Goal: Find specific page/section: Find specific page/section

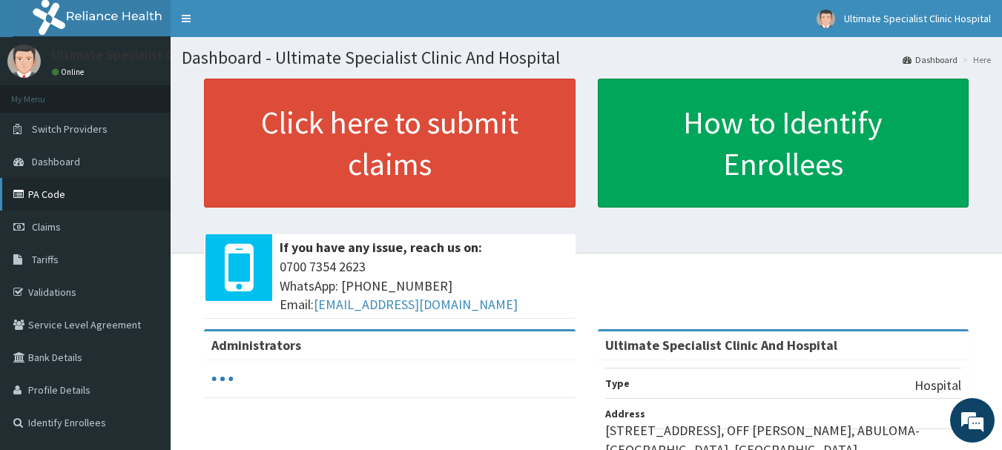
click at [57, 191] on link "PA Code" at bounding box center [85, 194] width 171 height 33
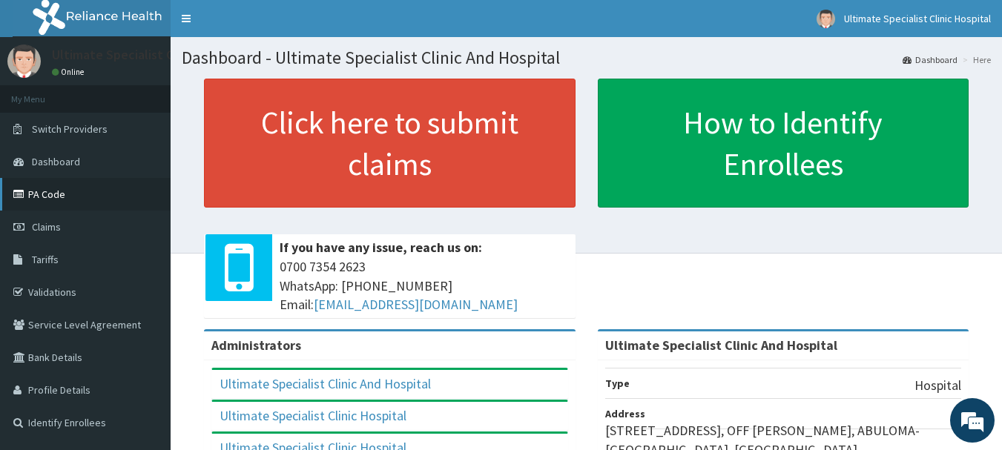
click at [70, 198] on link "PA Code" at bounding box center [85, 194] width 171 height 33
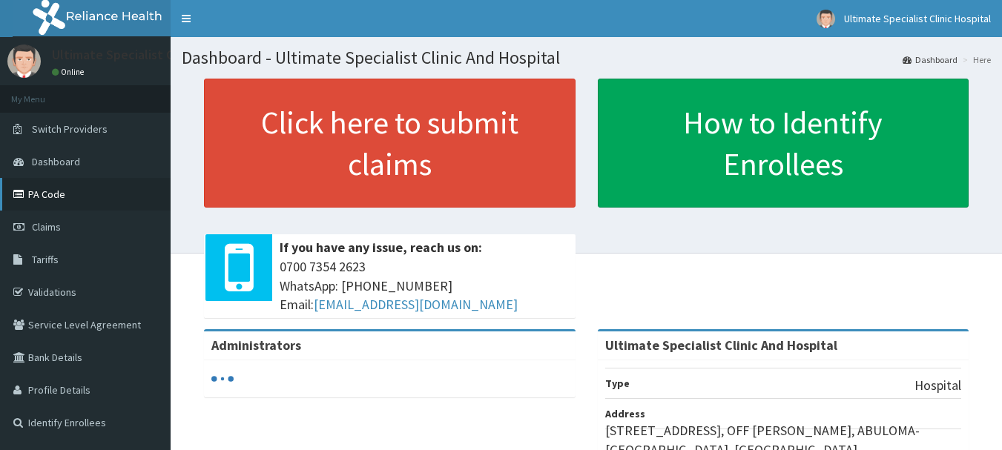
click at [38, 195] on link "PA Code" at bounding box center [85, 194] width 171 height 33
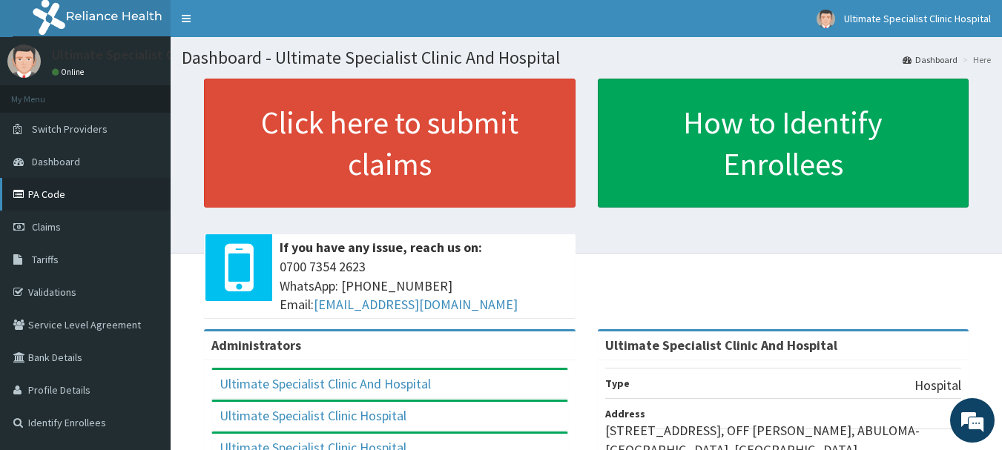
click at [70, 204] on link "PA Code" at bounding box center [85, 194] width 171 height 33
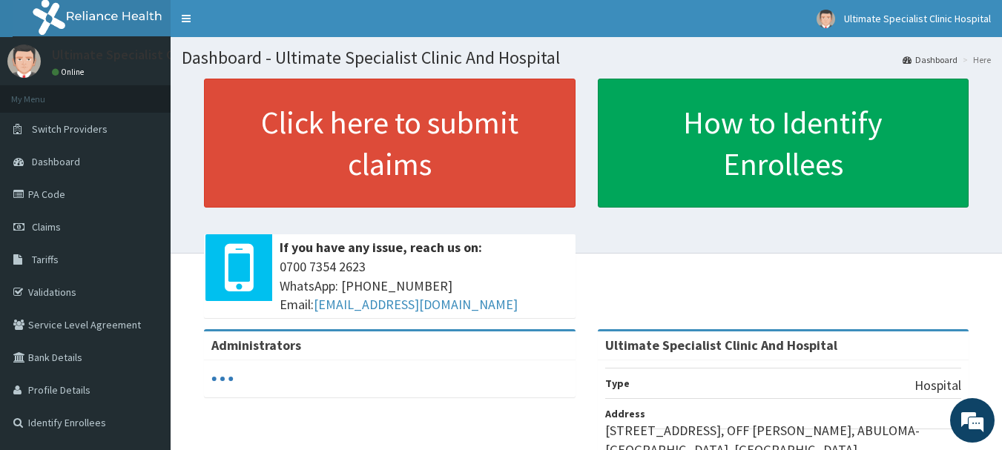
click at [52, 191] on link "PA Code" at bounding box center [85, 194] width 171 height 33
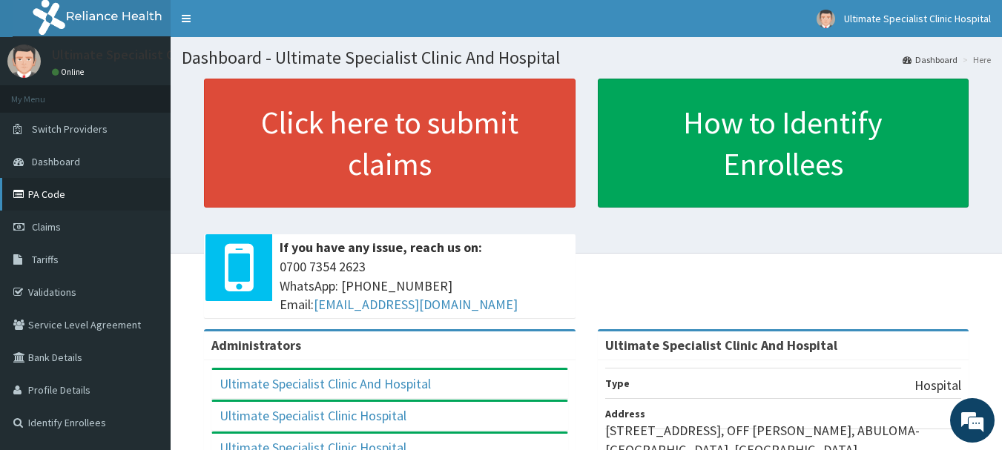
click at [65, 200] on link "PA Code" at bounding box center [85, 194] width 171 height 33
click at [80, 161] on link "Dashboard" at bounding box center [85, 161] width 171 height 33
click at [84, 293] on link "Validations" at bounding box center [85, 292] width 171 height 33
click at [63, 197] on link "PA Code" at bounding box center [85, 194] width 171 height 33
